Goal: Task Accomplishment & Management: Manage account settings

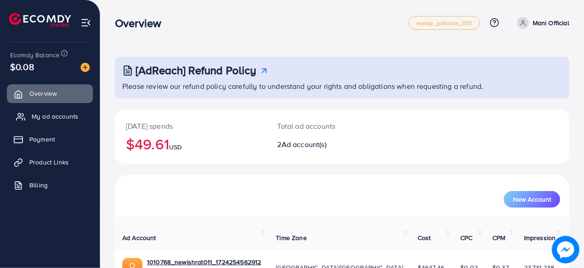
click at [56, 114] on span "My ad accounts" at bounding box center [55, 116] width 47 height 9
click at [79, 119] on link "My ad accounts" at bounding box center [50, 116] width 86 height 18
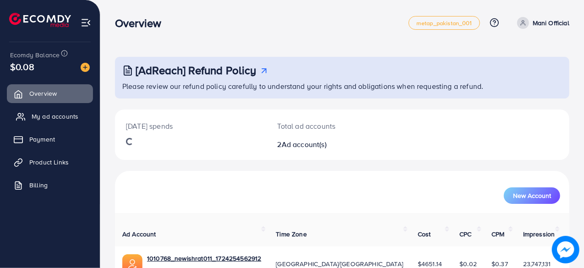
click at [45, 114] on span "My ad accounts" at bounding box center [55, 116] width 47 height 9
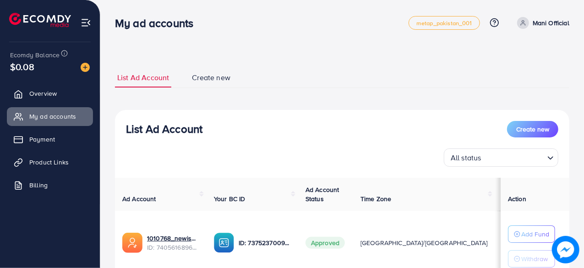
scroll to position [136, 0]
